Goal: Task Accomplishment & Management: Use online tool/utility

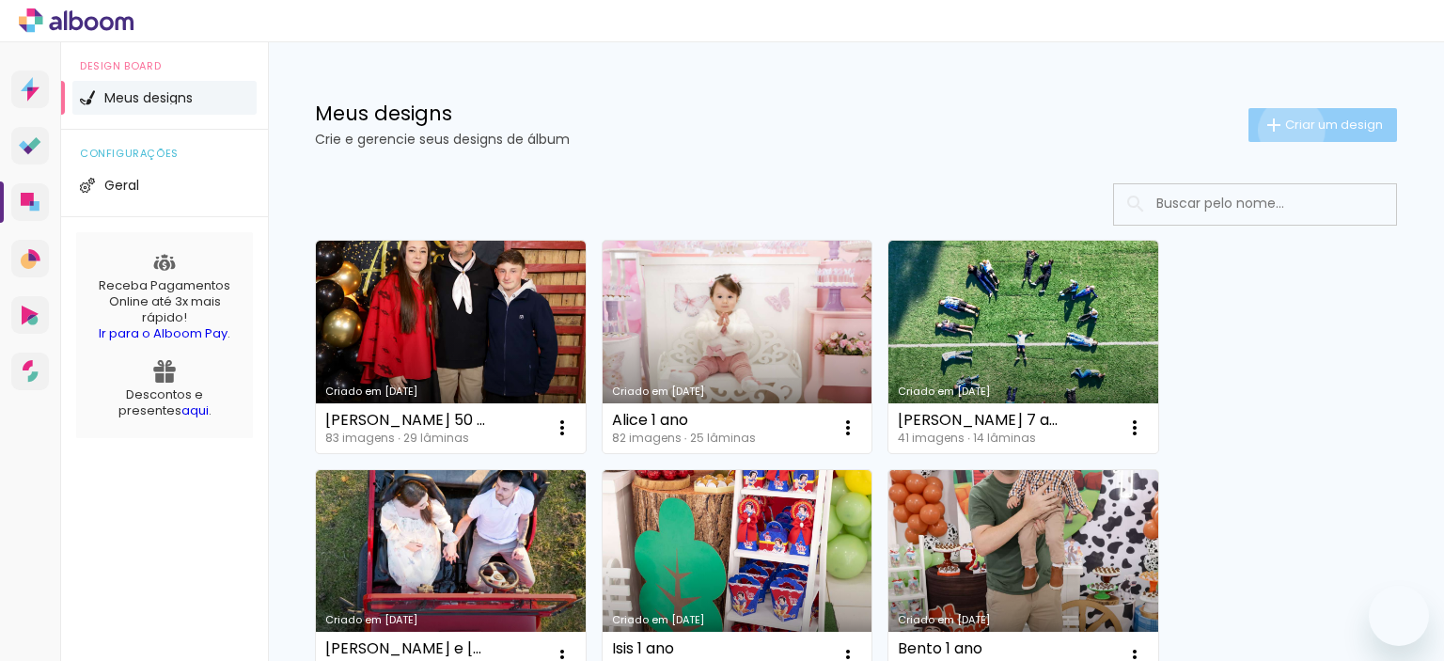
click at [1285, 129] on span "Criar um design" at bounding box center [1334, 124] width 98 height 12
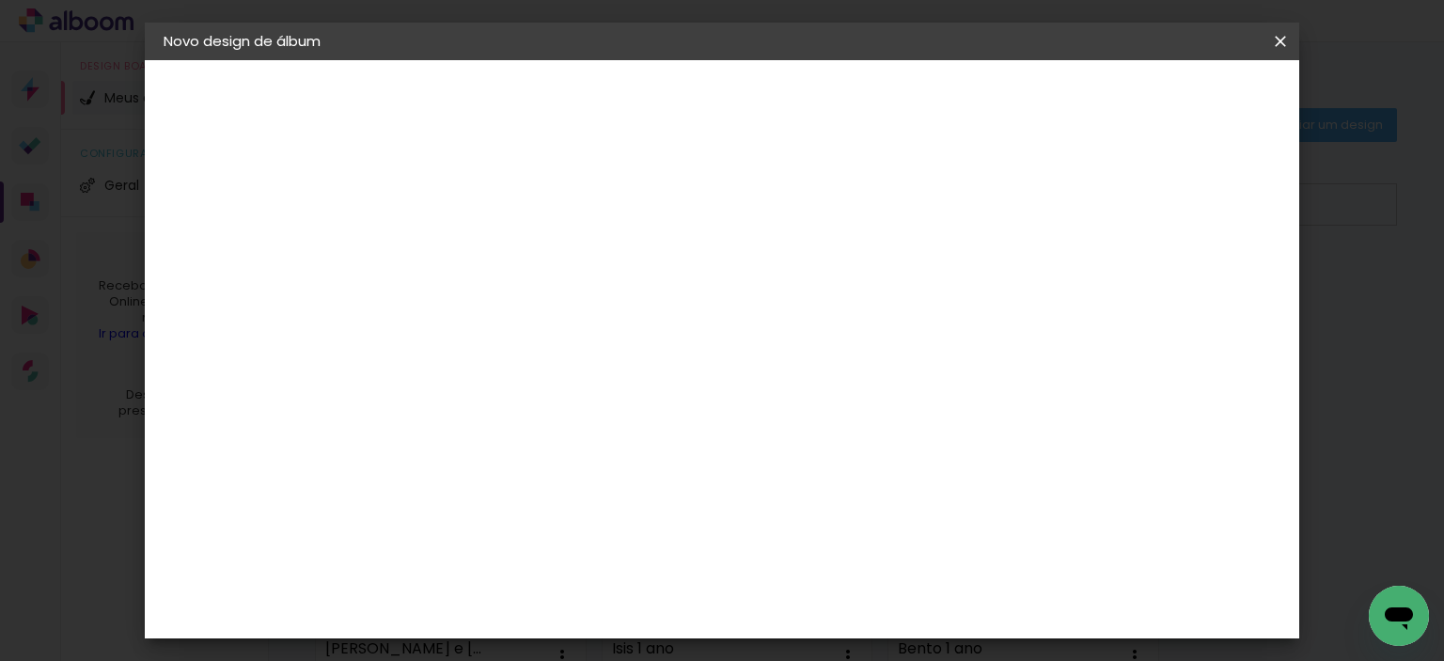
click at [471, 261] on input at bounding box center [471, 252] width 0 height 29
type input "[PERSON_NAME] e Ravel"
type paper-input "[PERSON_NAME] e Ravel"
click at [0, 0] on slot "Avançar" at bounding box center [0, 0] width 0 height 0
click at [0, 0] on slot "Tamanho Livre" at bounding box center [0, 0] width 0 height 0
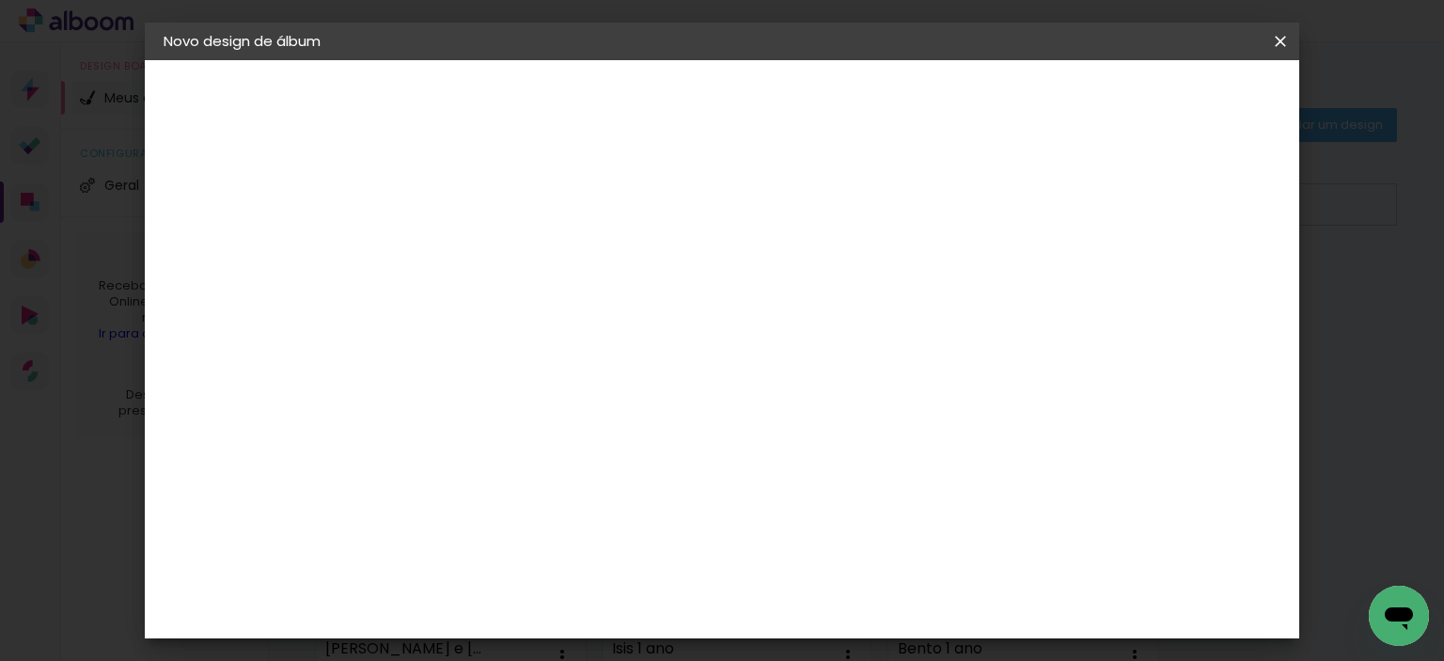
click at [0, 0] on slot "Avançar" at bounding box center [0, 0] width 0 height 0
type input "4"
type paper-input "4"
click at [1192, 290] on input "4" at bounding box center [1185, 284] width 34 height 28
type input "3"
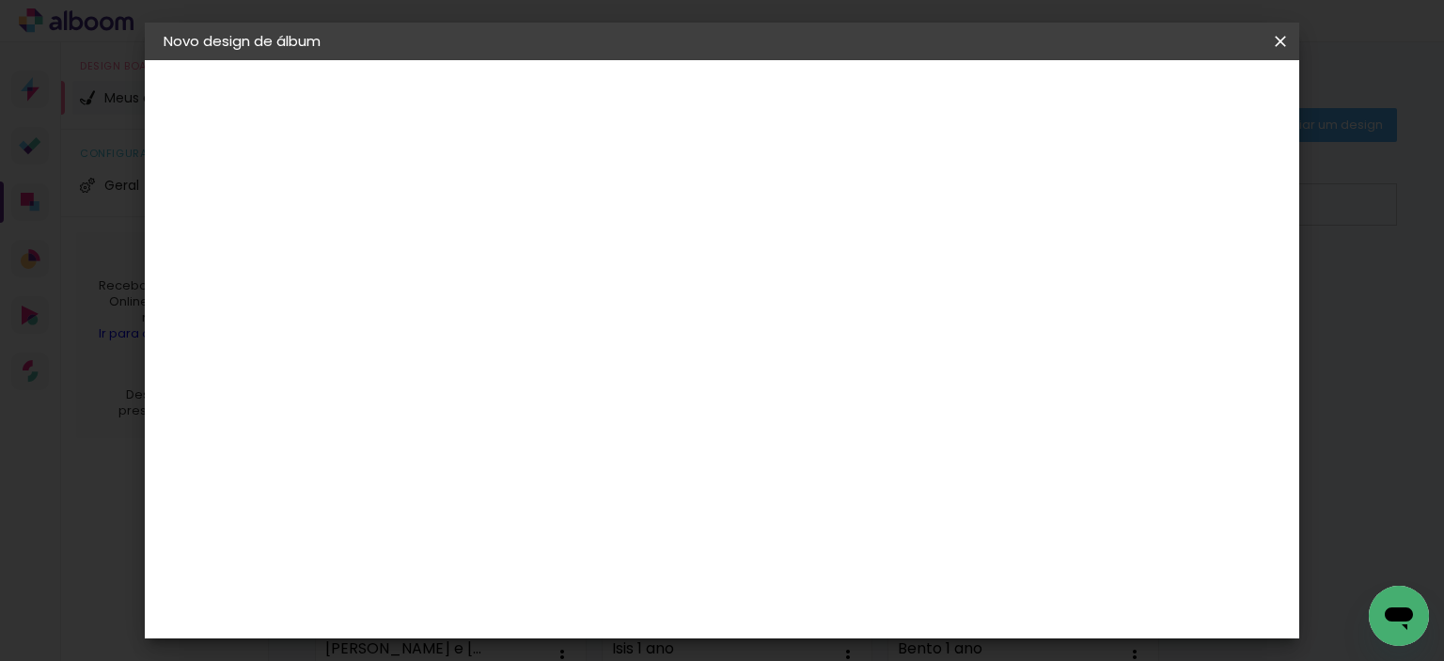
type paper-input "3"
click at [1193, 290] on input "3" at bounding box center [1187, 284] width 34 height 28
type input "2"
type paper-input "2"
click at [1195, 290] on input "2" at bounding box center [1191, 284] width 34 height 28
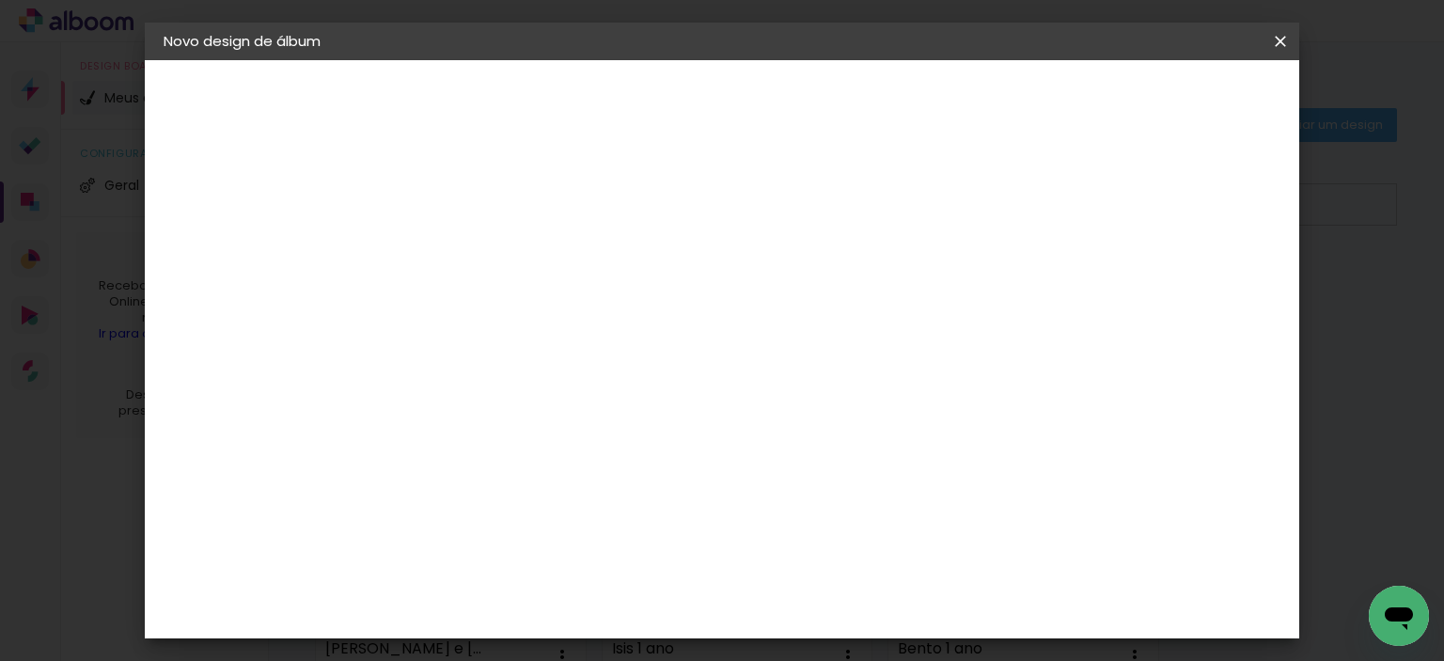
type input "1"
type paper-input "1"
click at [1197, 290] on input "1" at bounding box center [1191, 284] width 34 height 28
type input "0"
click at [1200, 290] on input "0" at bounding box center [1196, 284] width 34 height 28
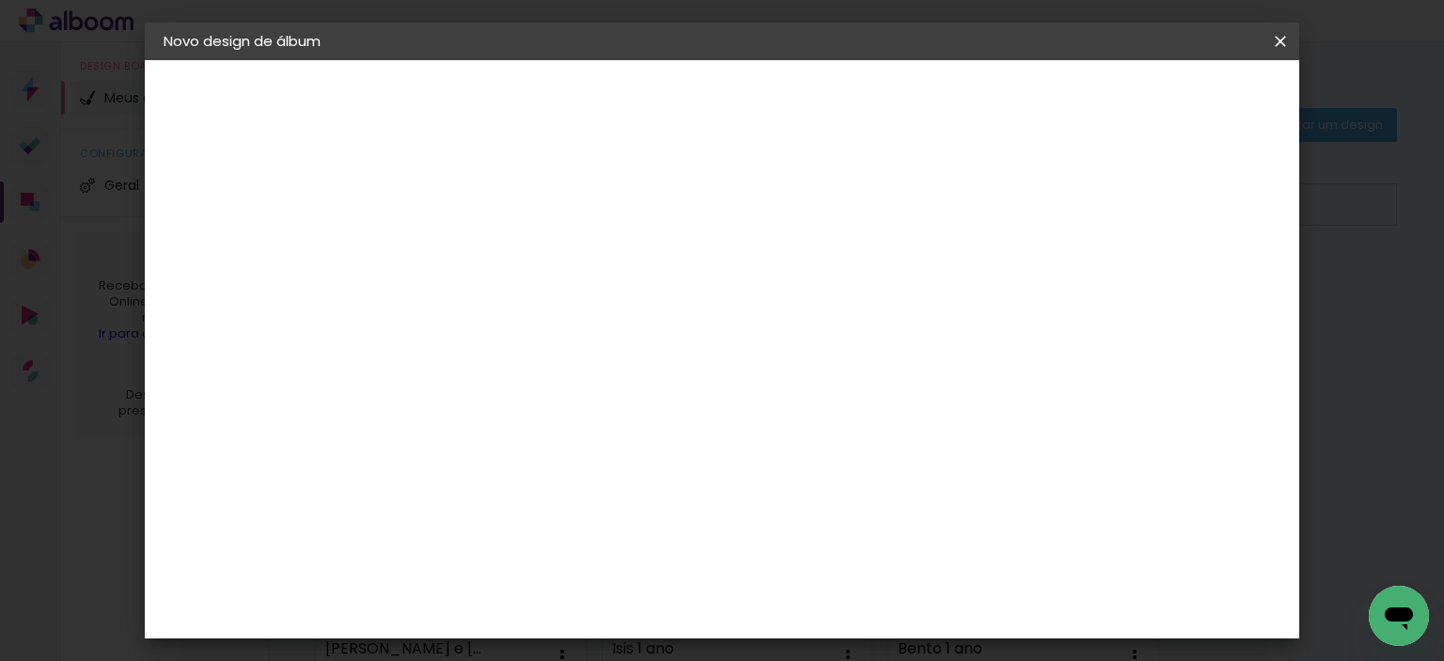
click at [1200, 290] on input "0" at bounding box center [1196, 284] width 34 height 28
type input "0"
click at [1200, 290] on input "0" at bounding box center [1196, 284] width 34 height 28
click at [1163, 105] on span "Iniciar design" at bounding box center [1120, 99] width 86 height 13
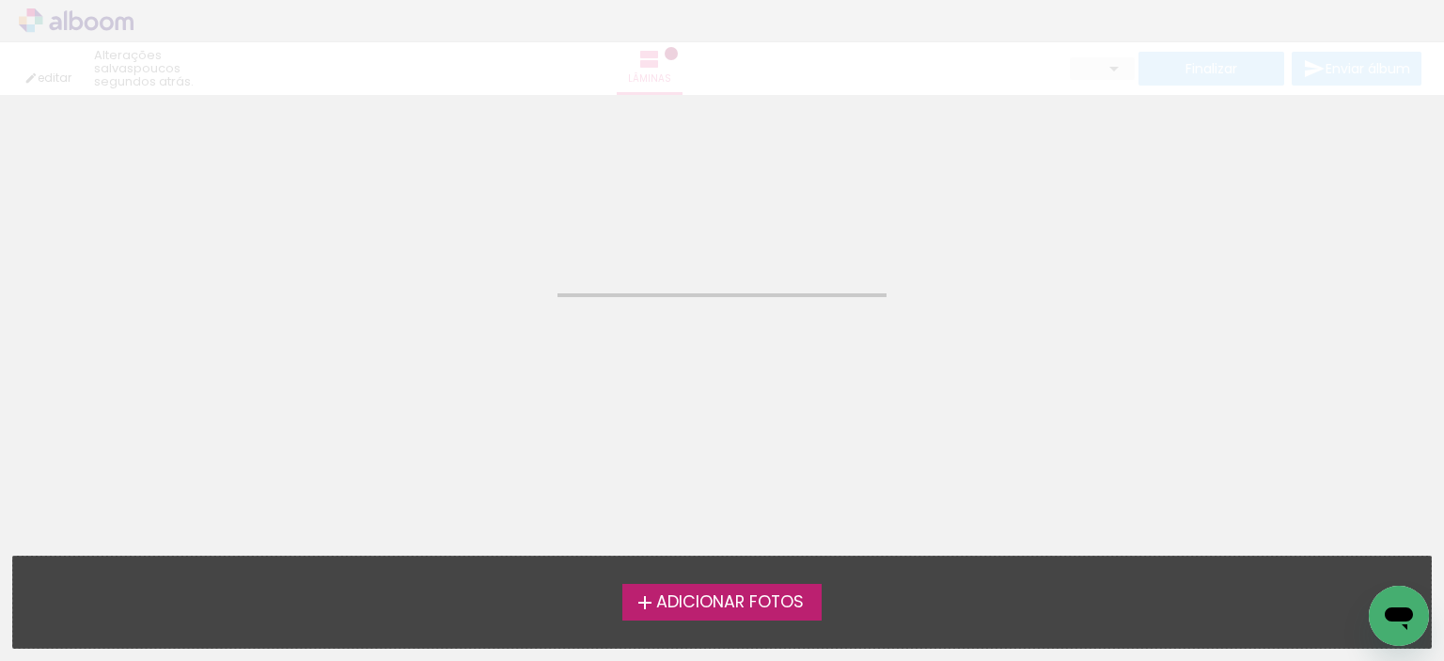
click at [672, 607] on span "Adicionar Fotos" at bounding box center [730, 602] width 148 height 17
click at [0, 0] on input "file" at bounding box center [0, 0] width 0 height 0
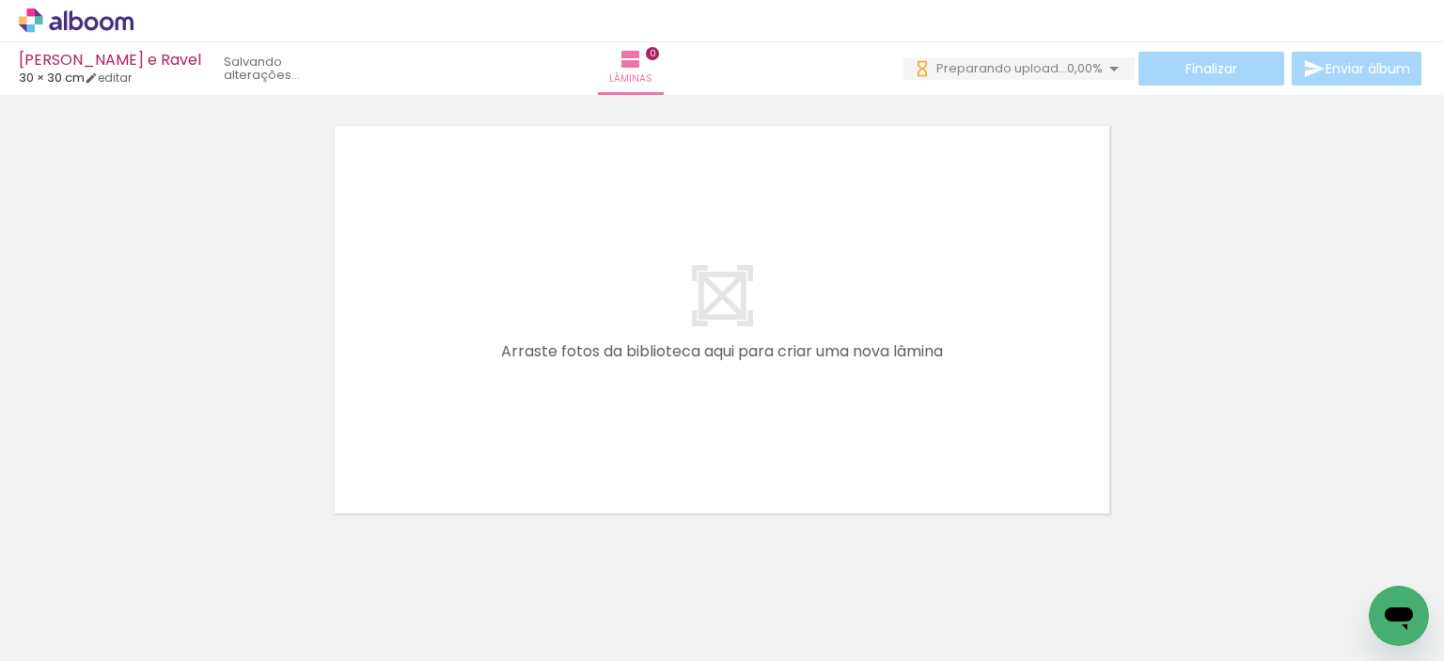
click at [59, 633] on span "Adicionar Fotos" at bounding box center [67, 635] width 56 height 21
click at [0, 0] on input "file" at bounding box center [0, 0] width 0 height 0
